Goal: Find specific page/section: Find specific page/section

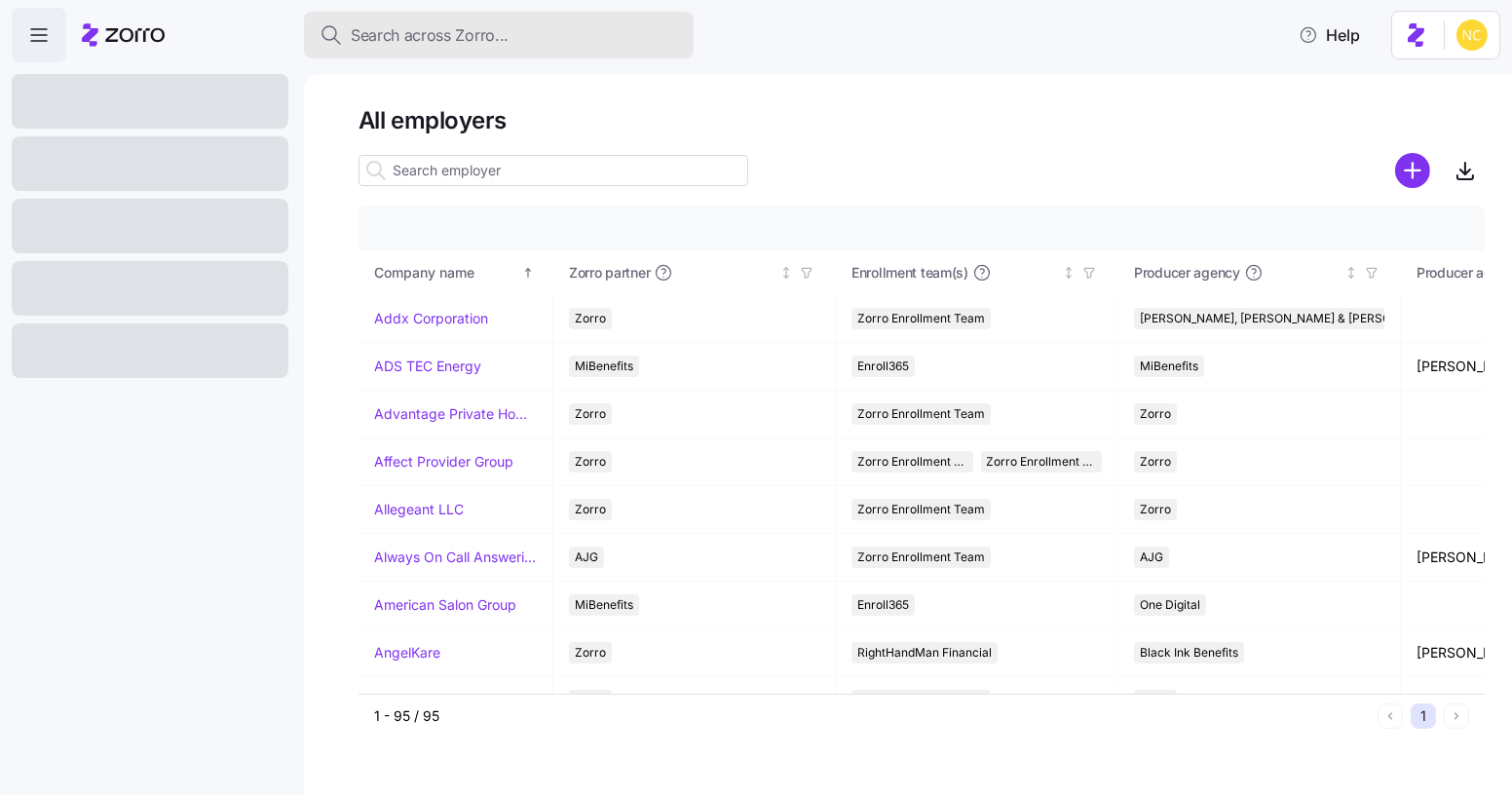
click at [483, 48] on button "Search across Zorro..." at bounding box center [499, 35] width 390 height 47
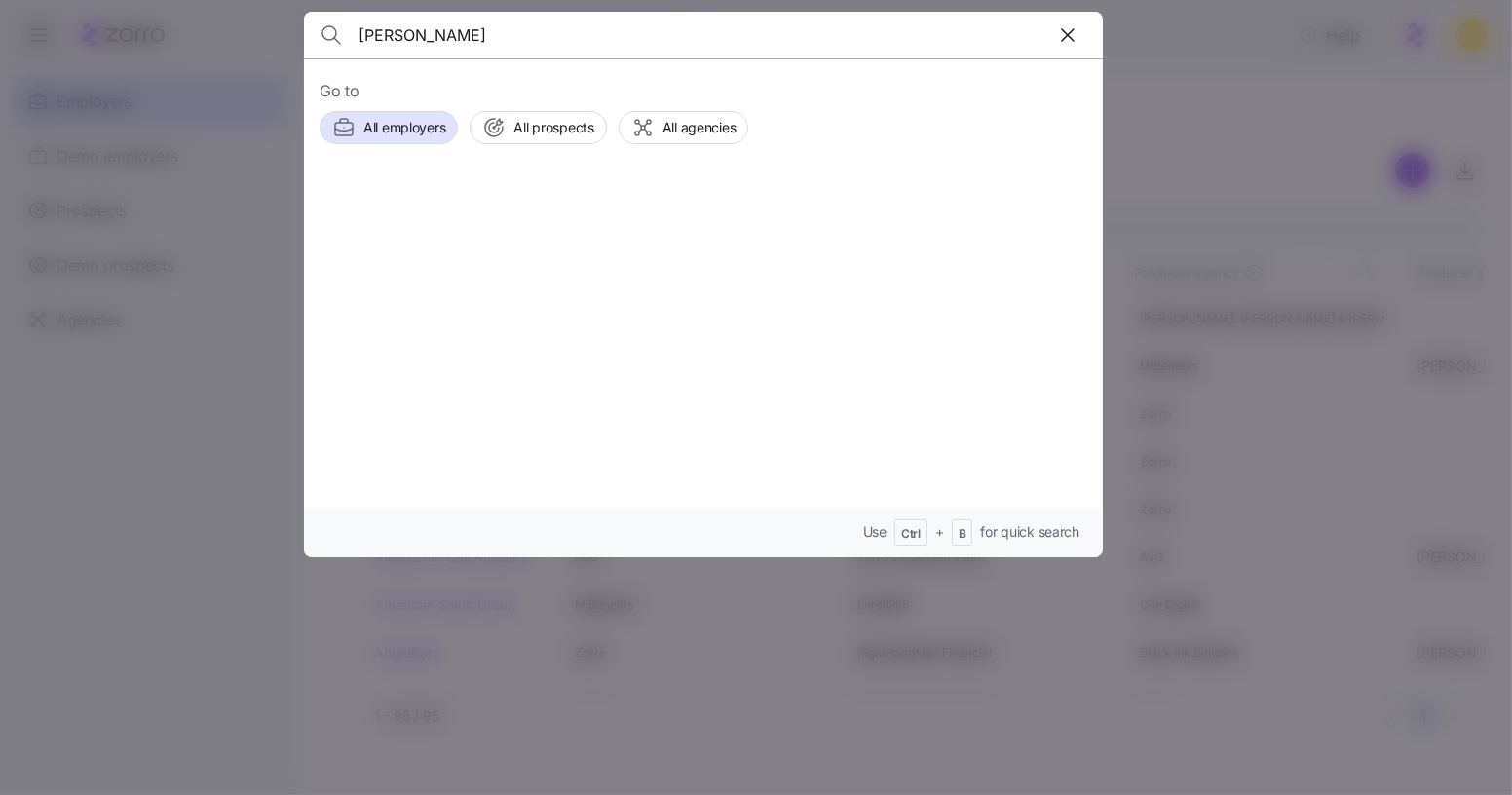
type input "[PERSON_NAME]"
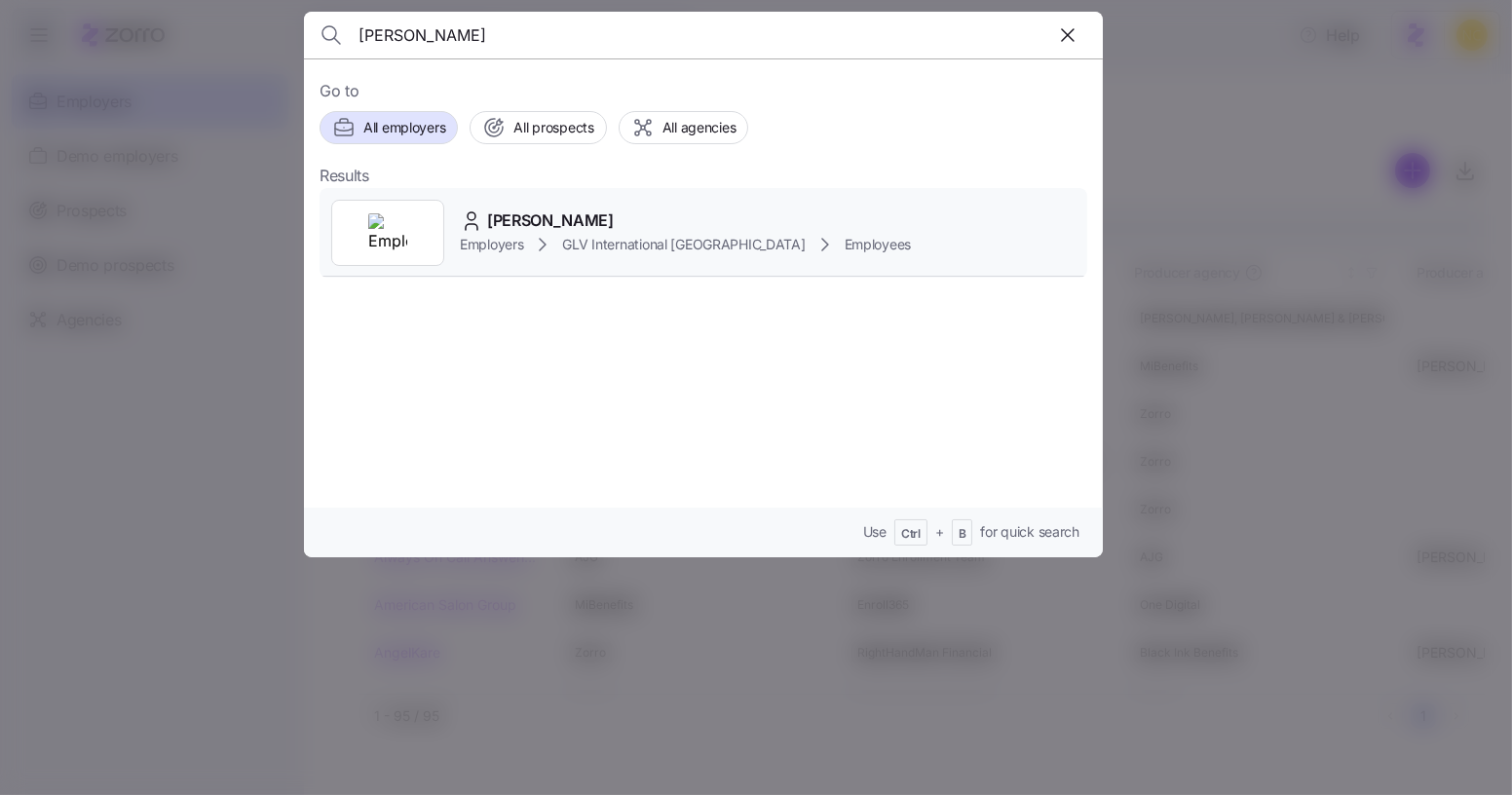
click at [597, 227] on span "[PERSON_NAME]" at bounding box center [550, 220] width 127 height 25
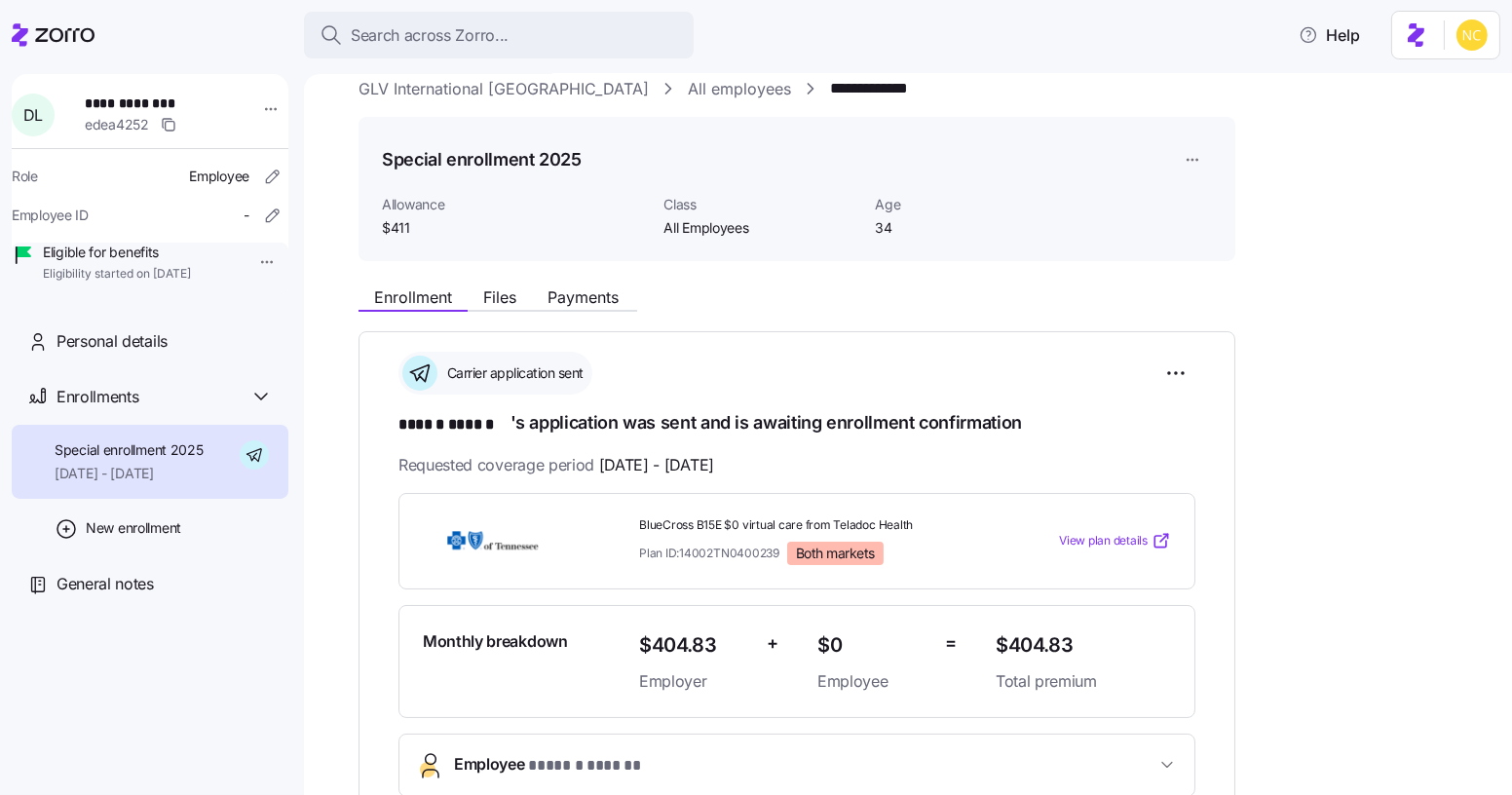
scroll to position [25, 0]
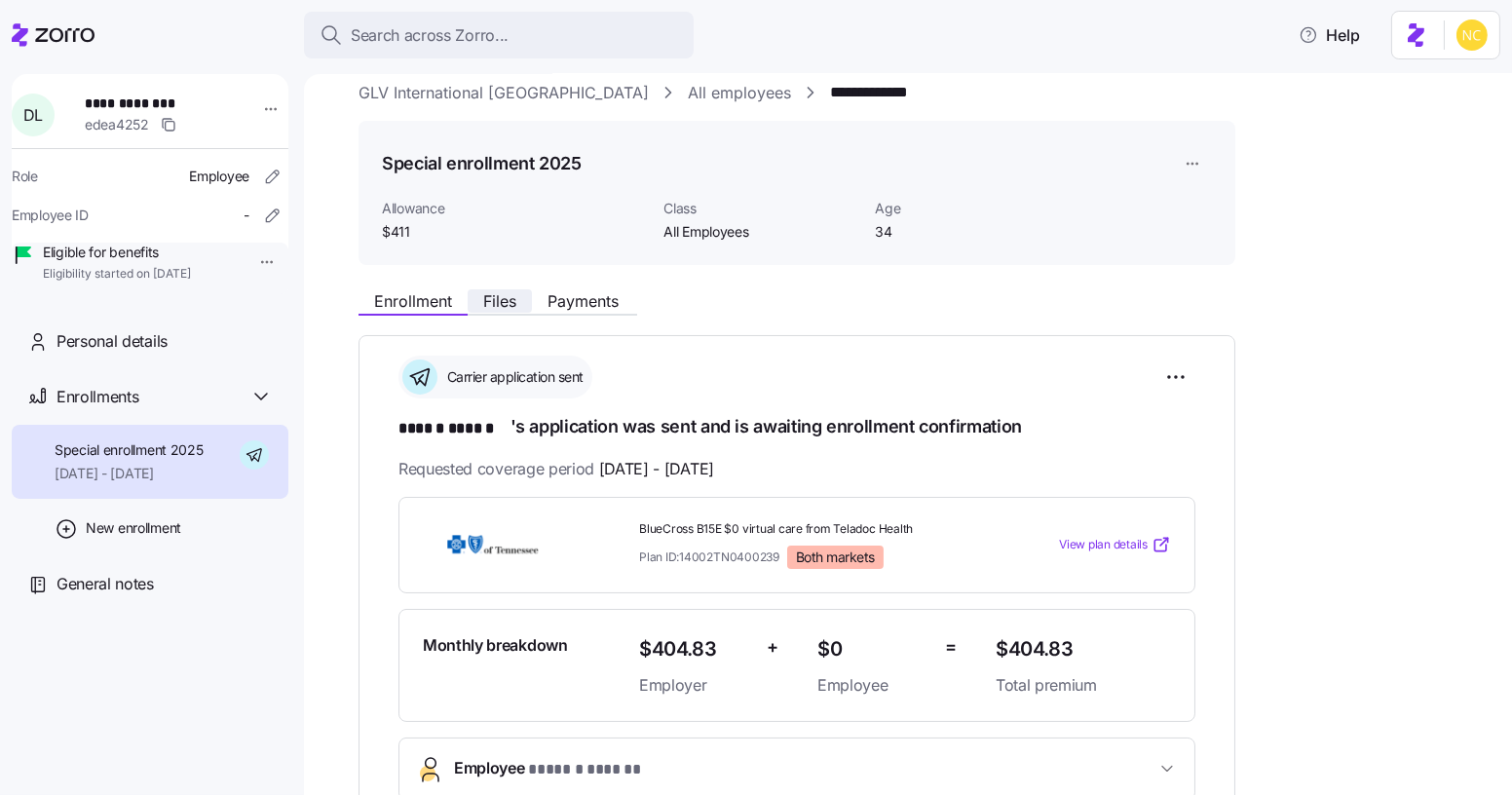
click at [497, 311] on button "Files" at bounding box center [499, 301] width 64 height 24
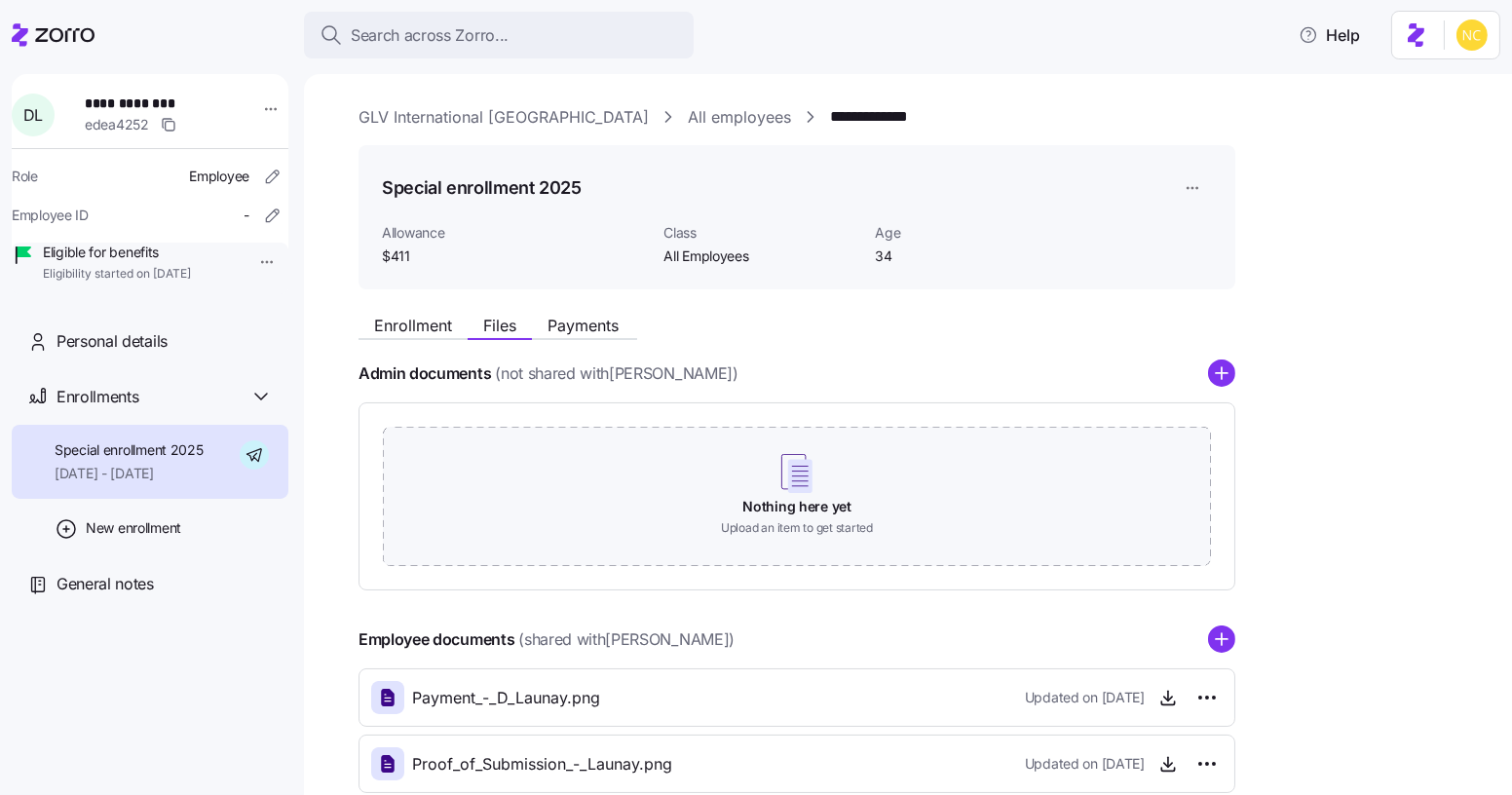
scroll to position [113, 0]
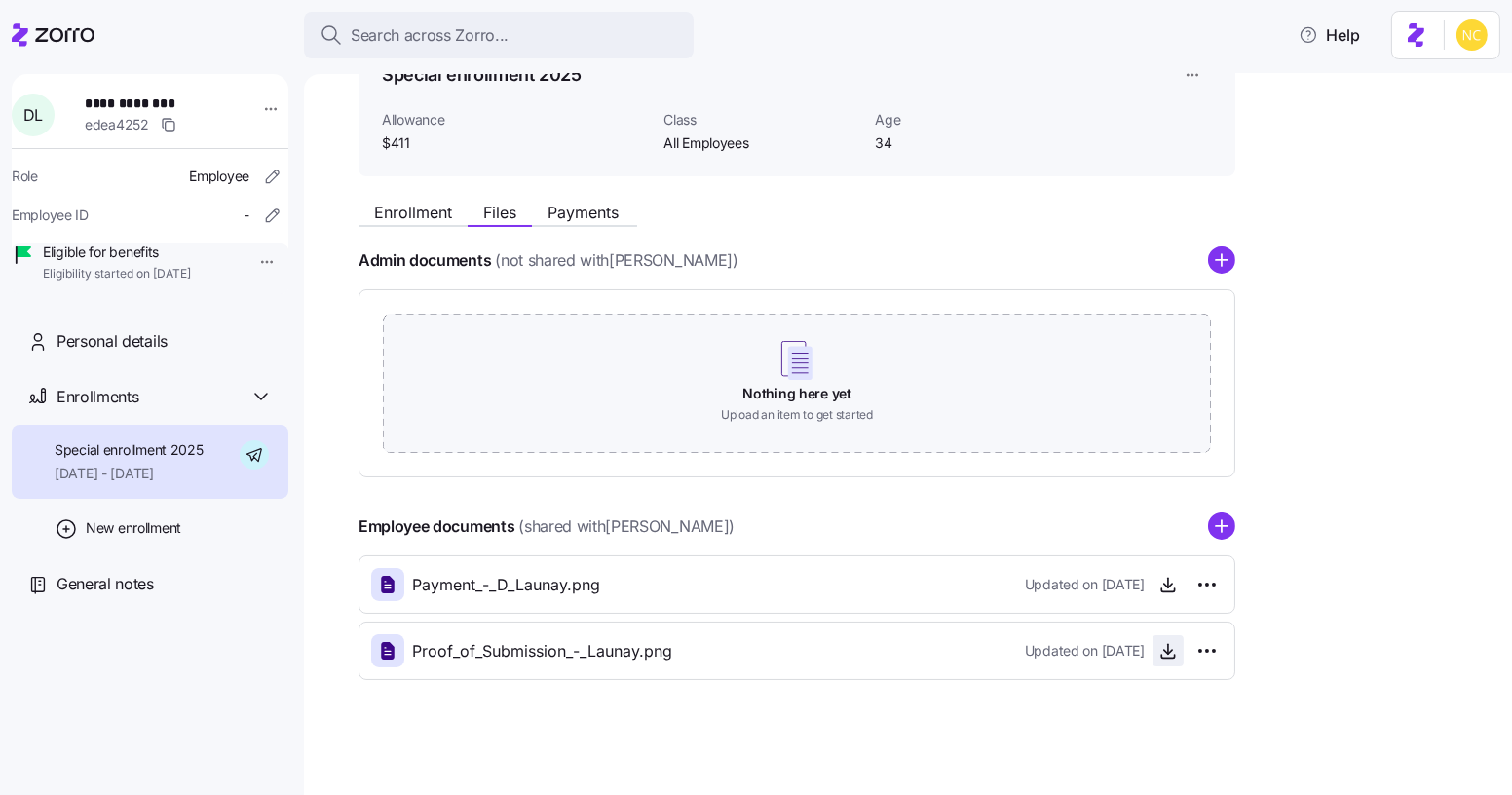
click at [1158, 650] on icon "button" at bounding box center [1168, 651] width 20 height 20
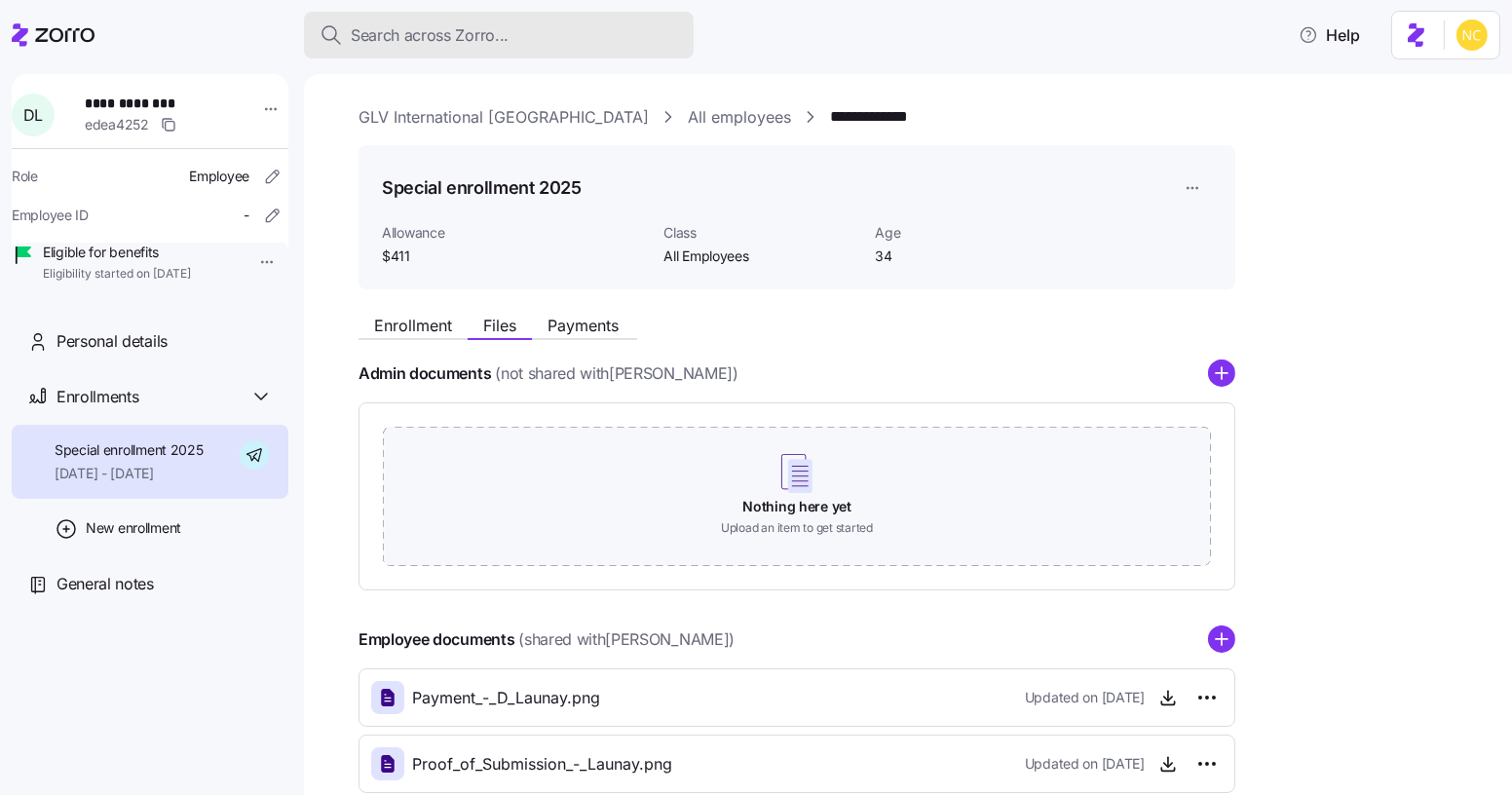
click at [572, 28] on div "Search across Zorro..." at bounding box center [499, 35] width 358 height 25
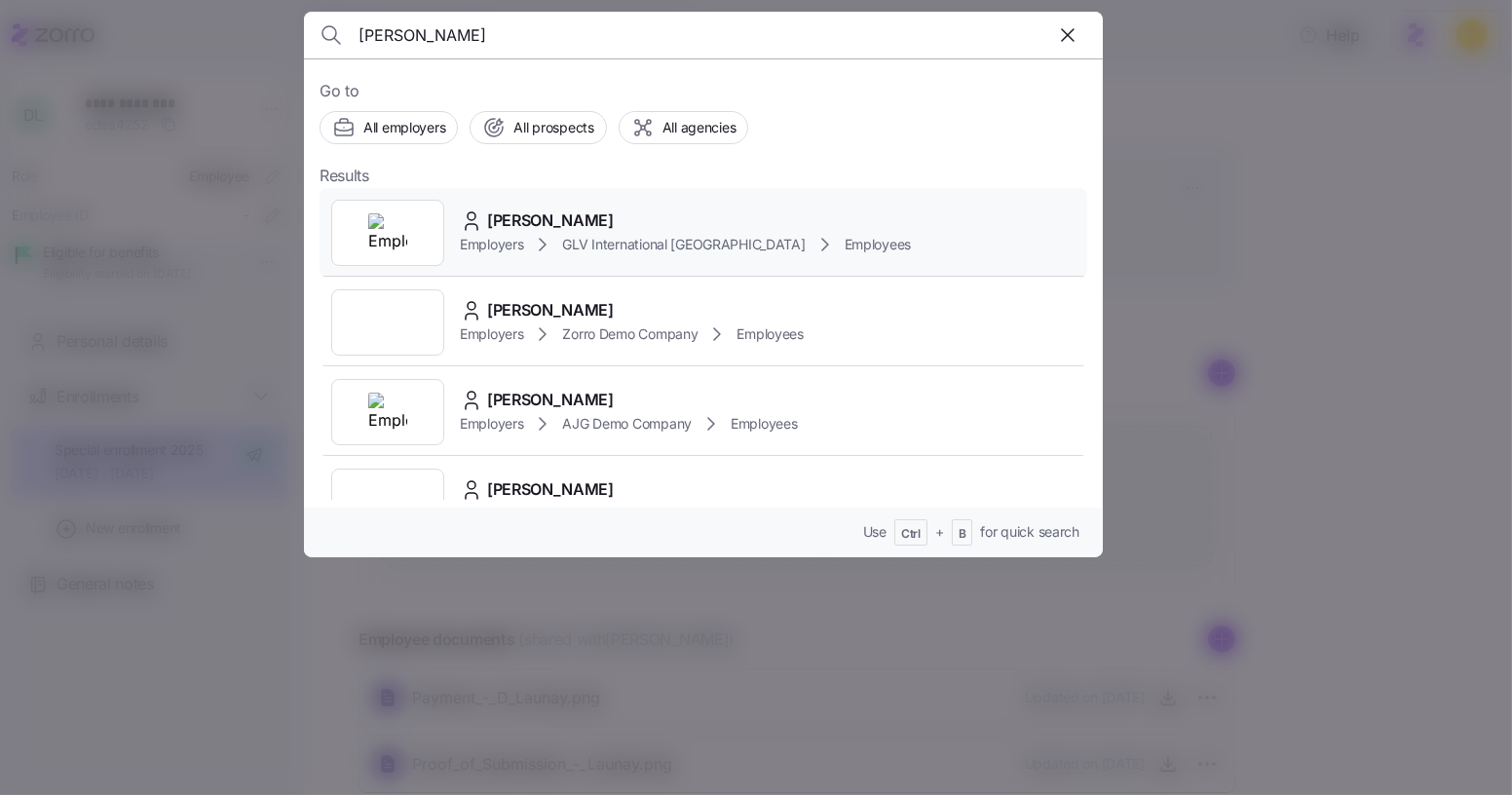
type input "[PERSON_NAME]"
click at [561, 209] on span "[PERSON_NAME]" at bounding box center [550, 220] width 127 height 25
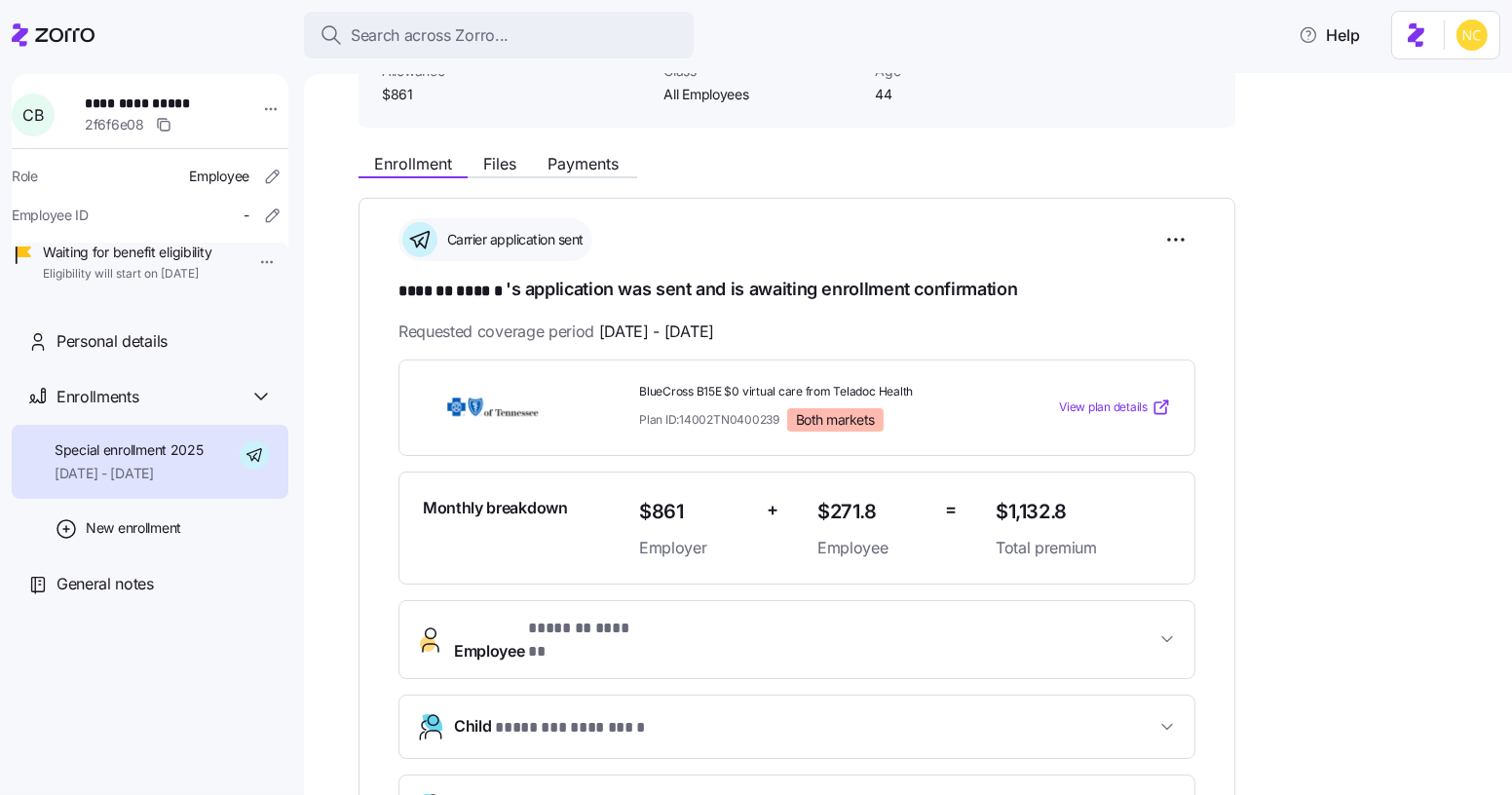
scroll to position [163, 0]
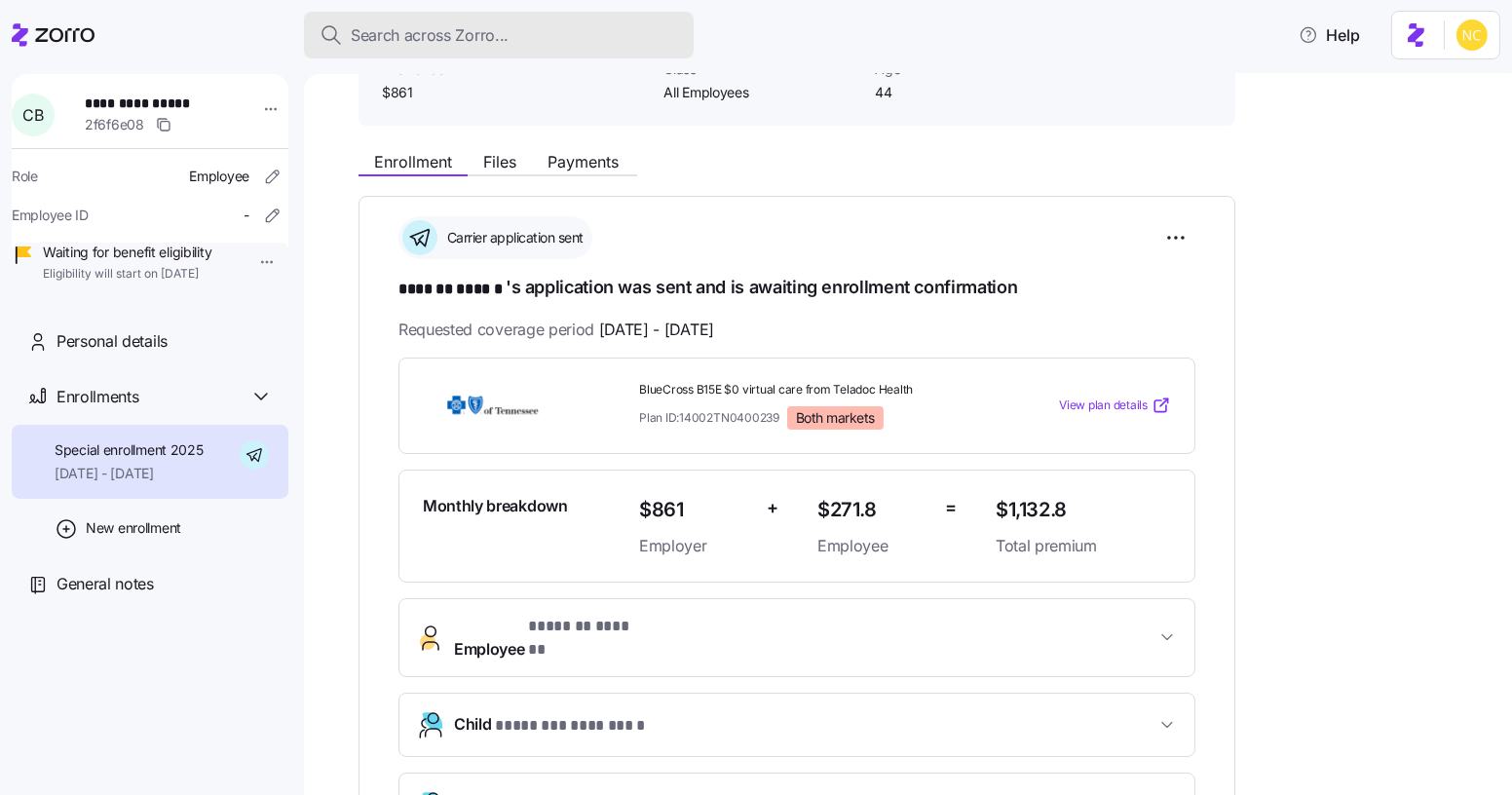
click at [412, 55] on button "Search across Zorro..." at bounding box center [499, 35] width 390 height 47
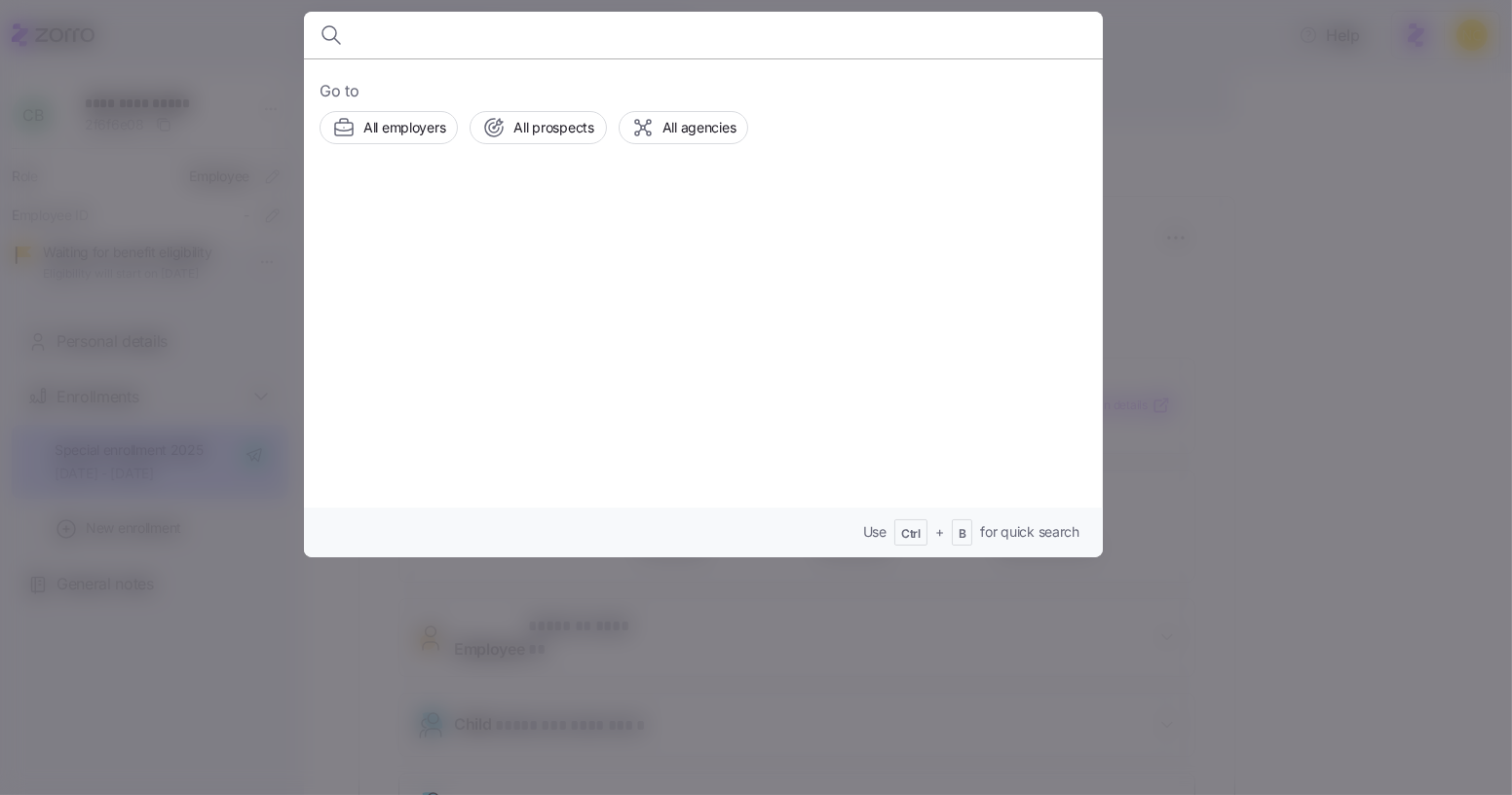
click at [210, 41] on div at bounding box center [756, 398] width 1512 height 795
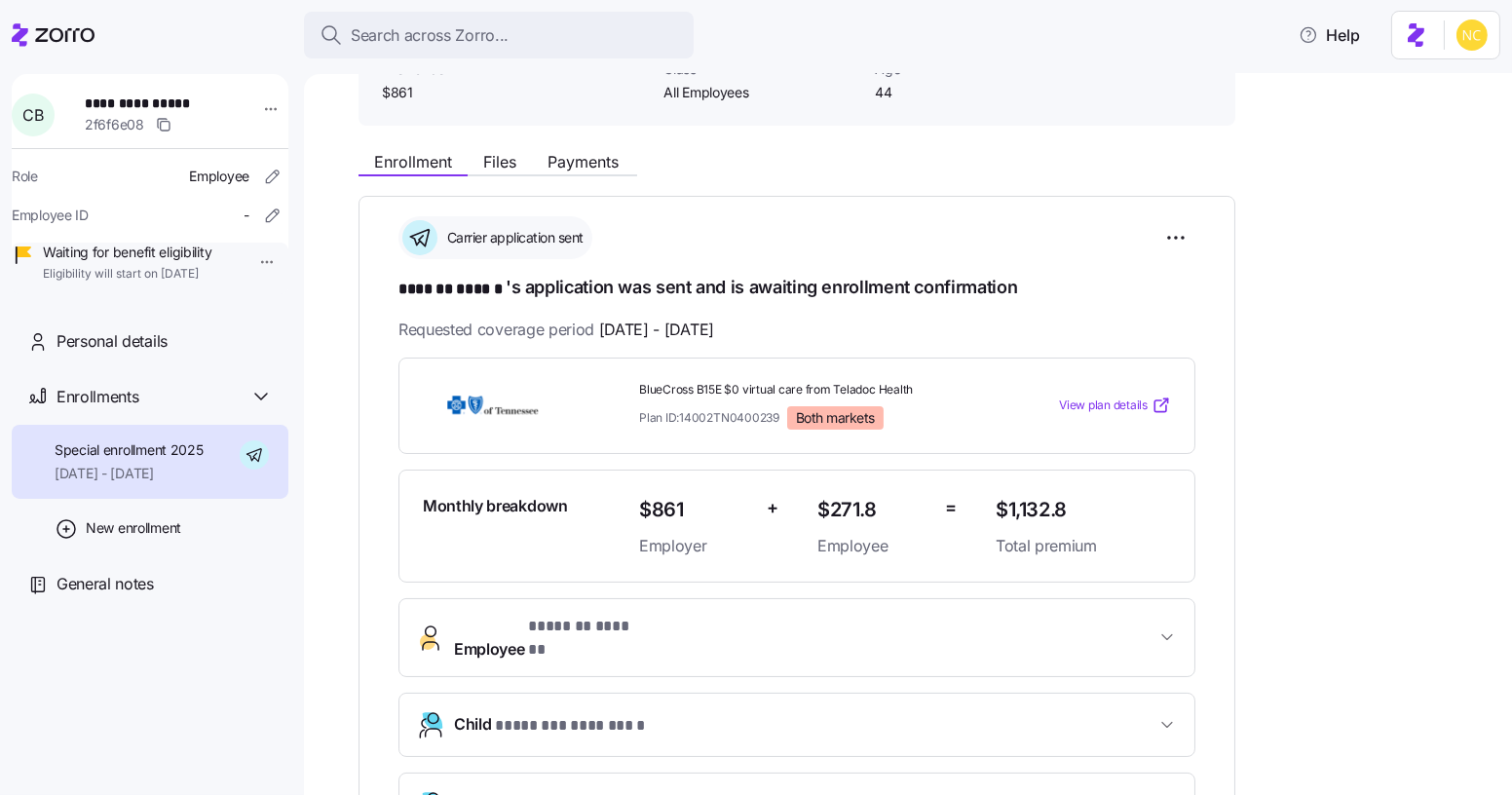
click at [74, 36] on icon at bounding box center [65, 35] width 59 height 14
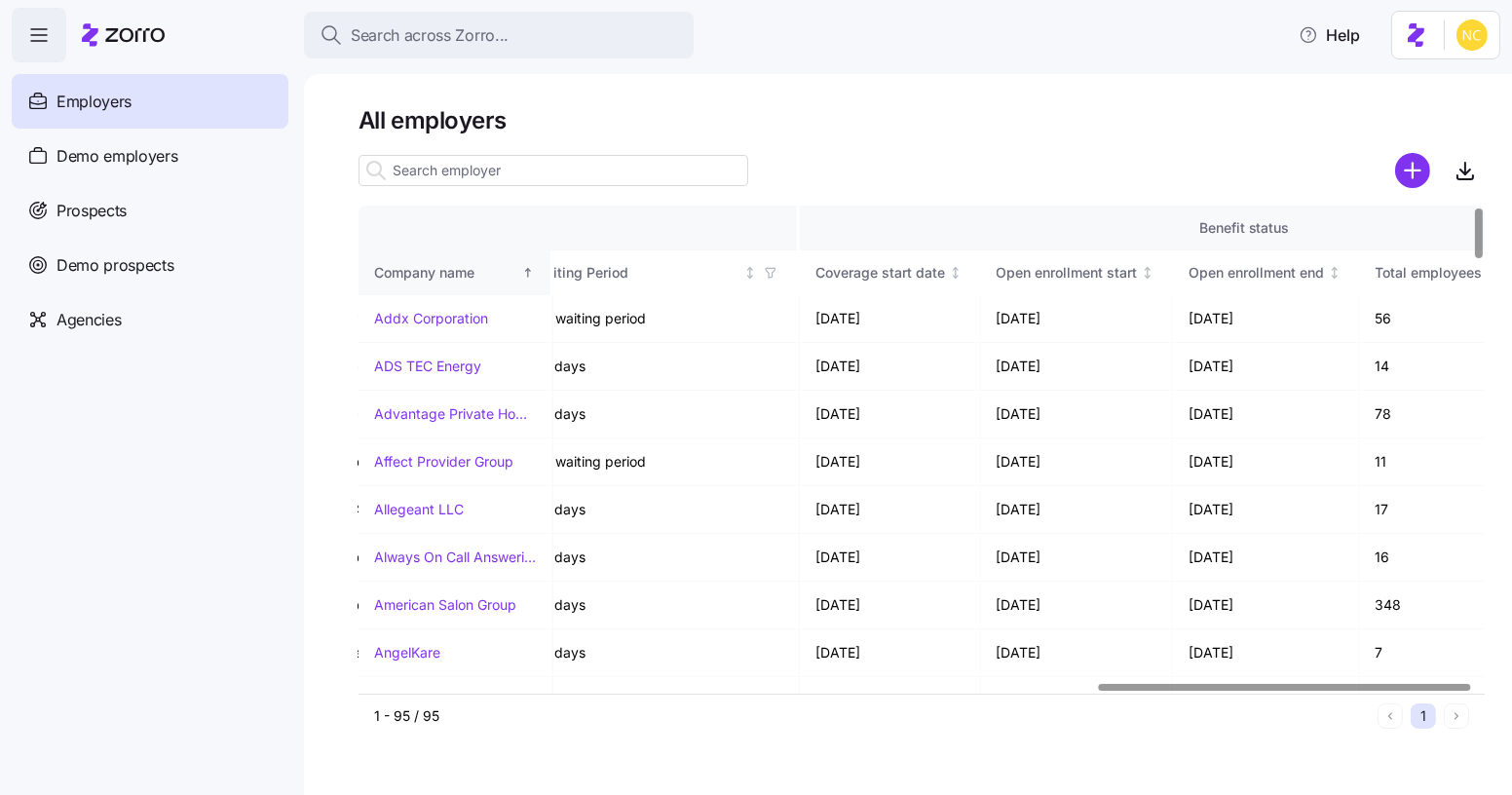
scroll to position [0, 2234]
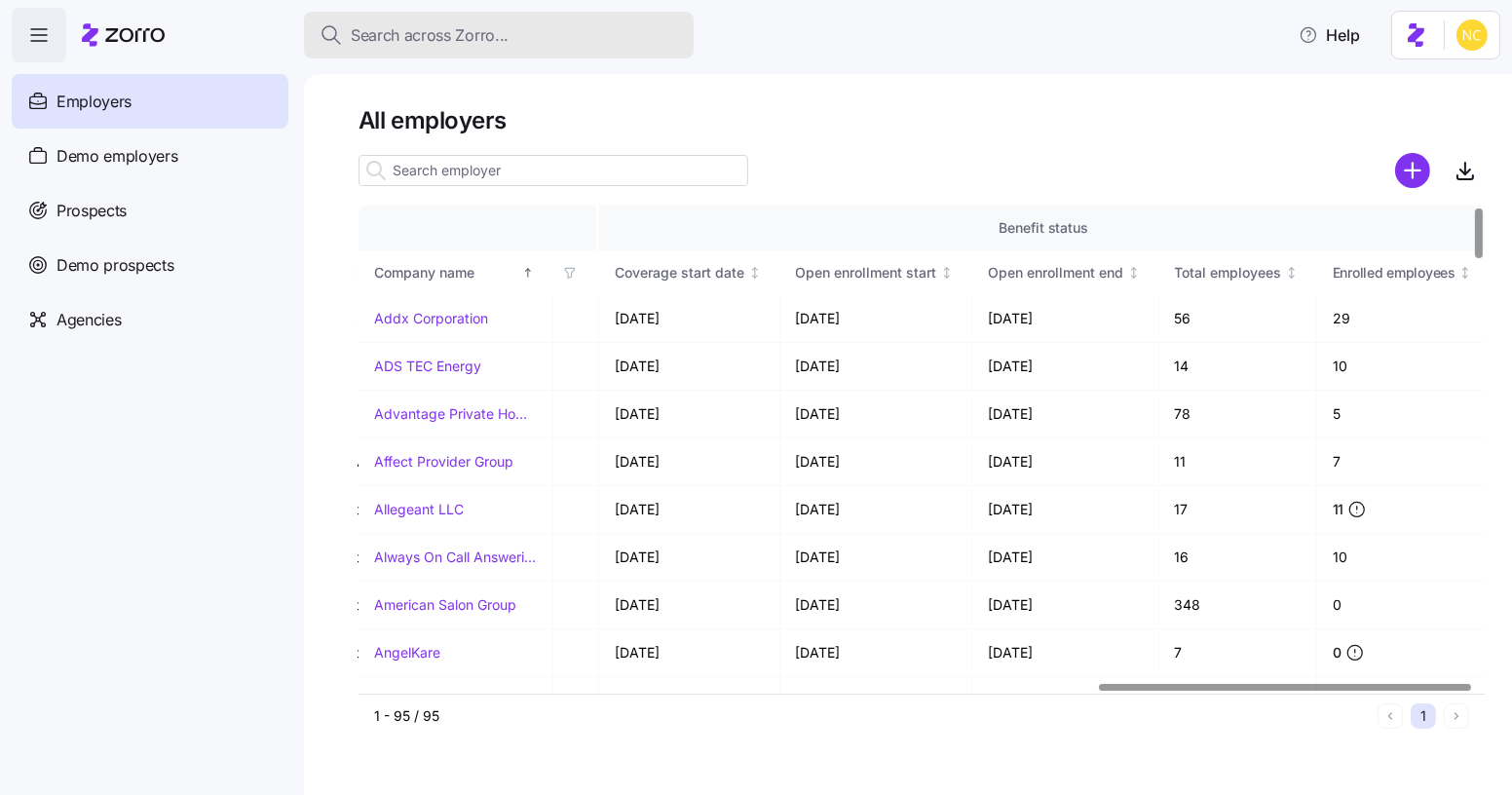
click at [603, 35] on div "Search across Zorro..." at bounding box center [499, 35] width 358 height 25
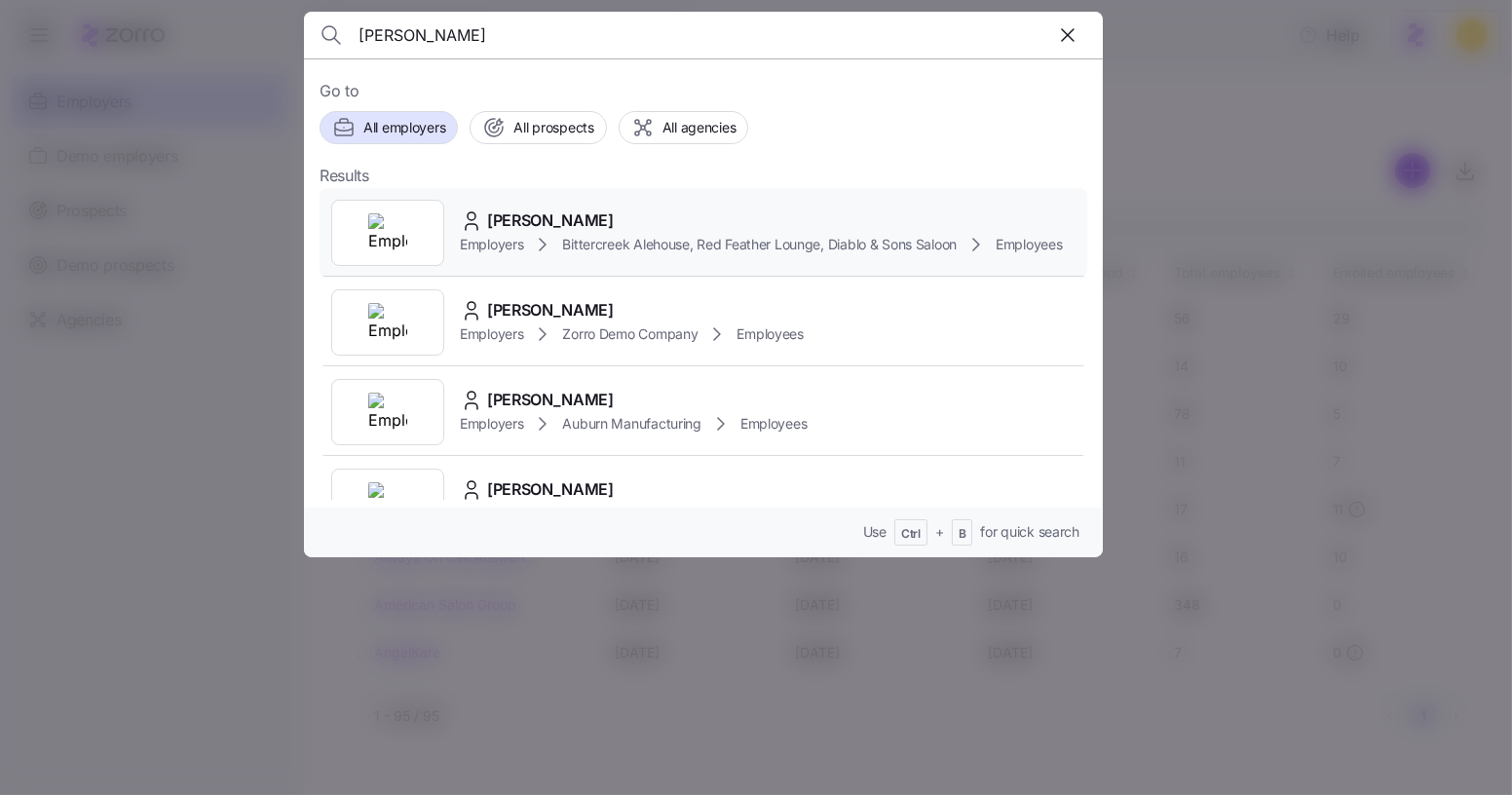
type input "[PERSON_NAME]"
click at [459, 233] on div "[PERSON_NAME]" at bounding box center [760, 220] width 603 height 25
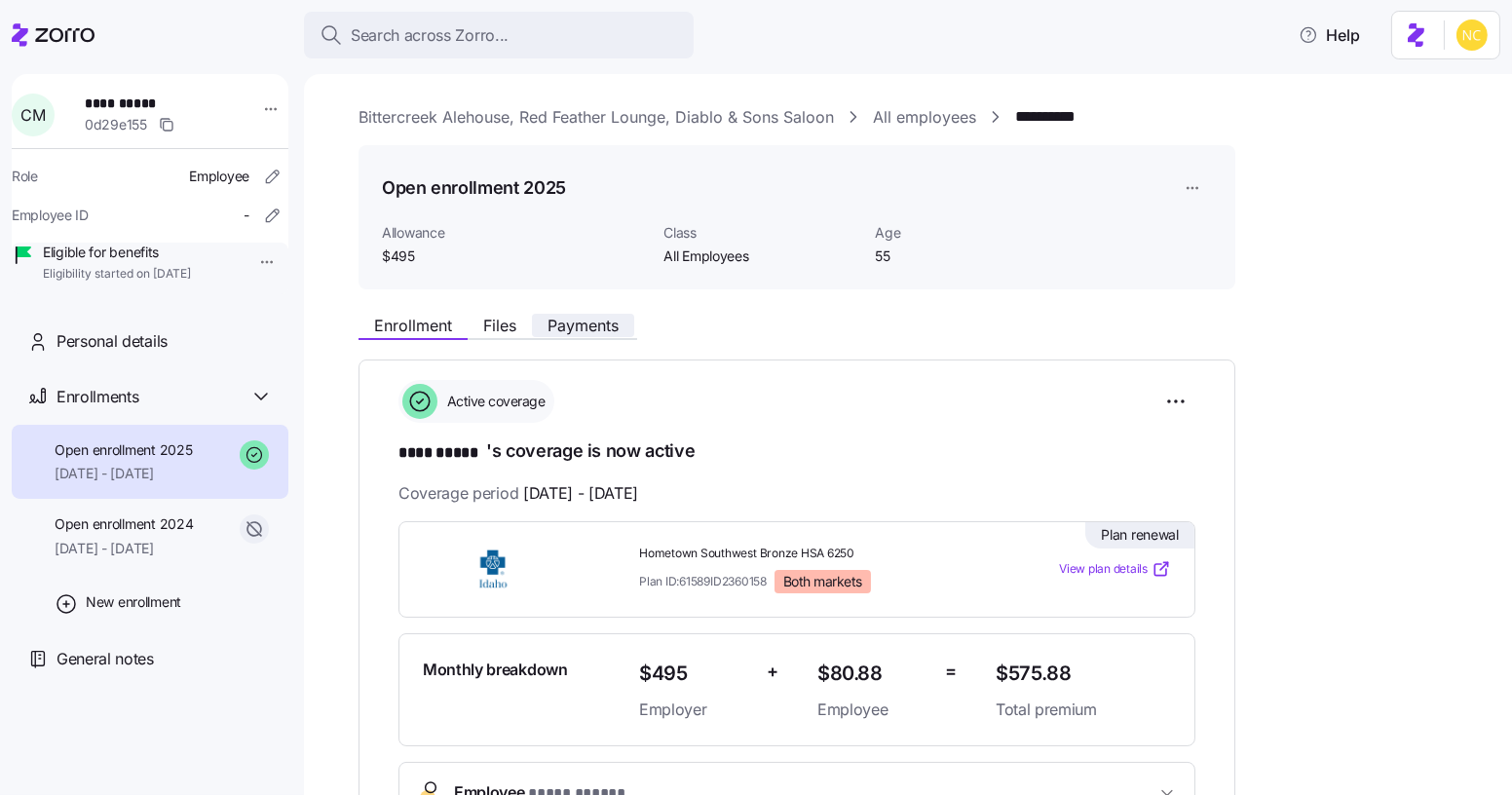
click at [580, 314] on button "Payments" at bounding box center [583, 326] width 102 height 24
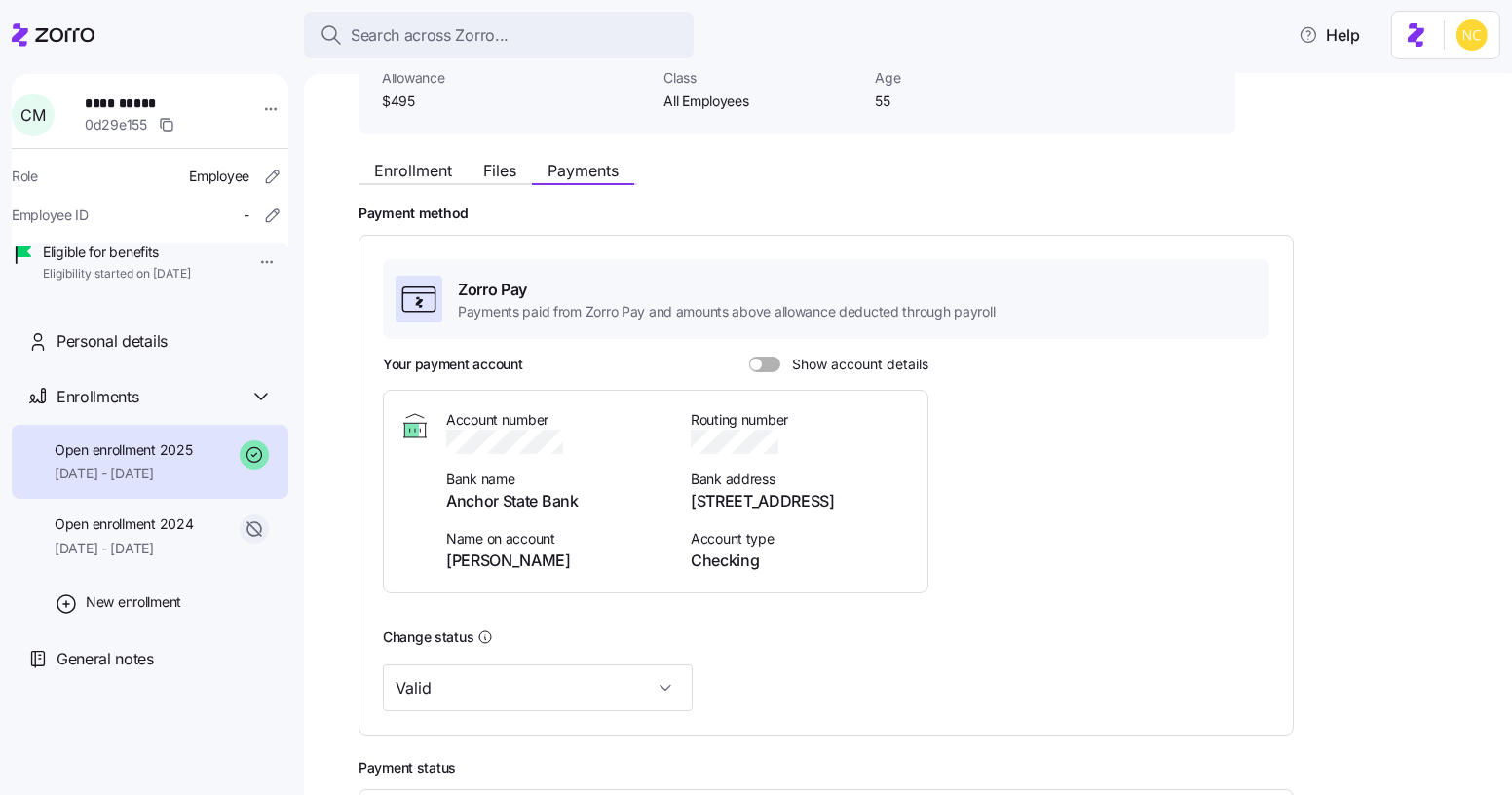
scroll to position [119, 0]
